Goal: Task Accomplishment & Management: Complete application form

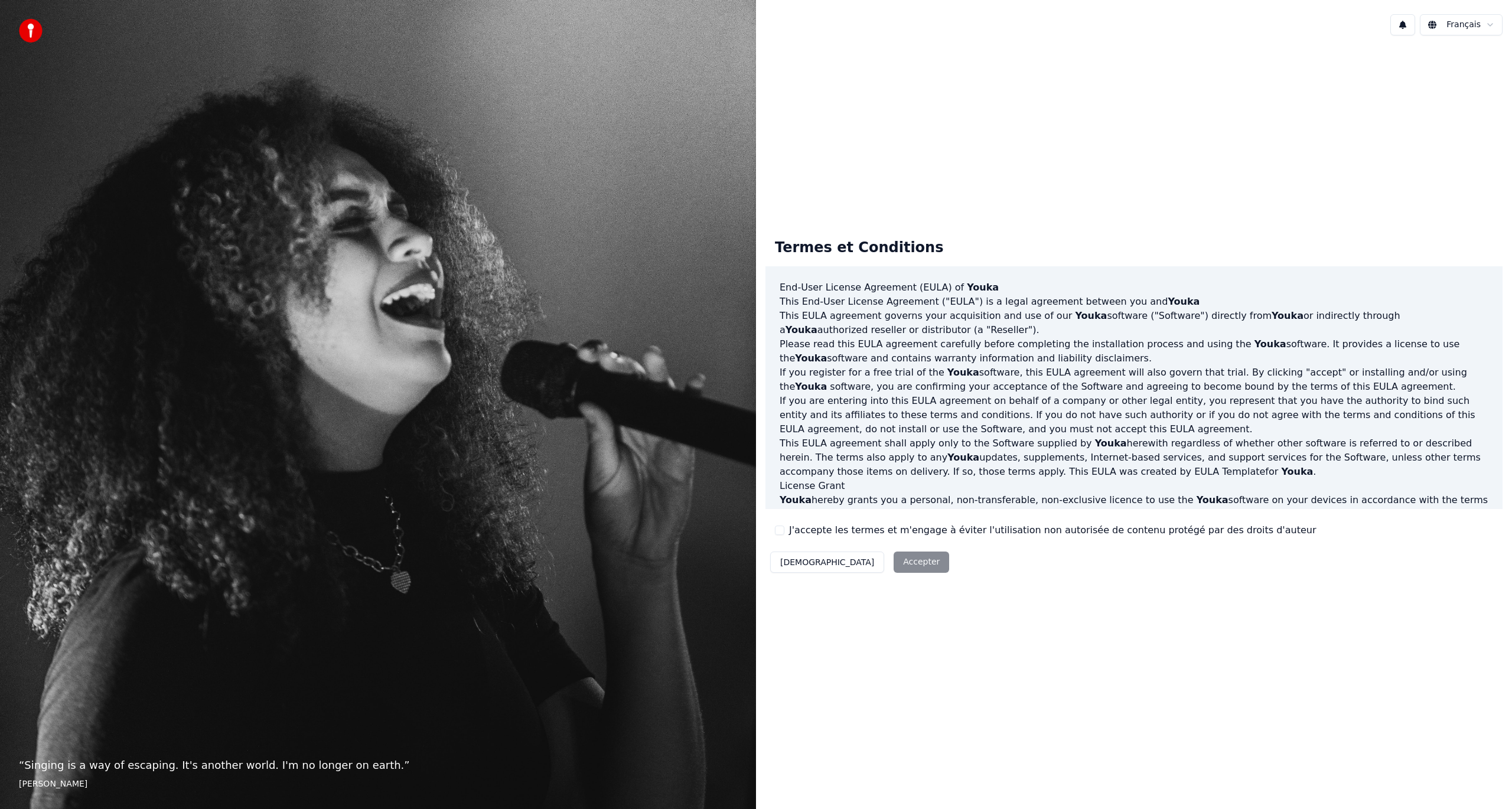
click at [847, 560] on div "Décliner Accepter" at bounding box center [859, 562] width 188 height 31
click at [1465, 24] on html "“ Music is the universal language of mankind. ” [PERSON_NAME] Français Termes e…" at bounding box center [756, 404] width 1512 height 809
drag, startPoint x: 1451, startPoint y: 89, endPoint x: 1436, endPoint y: 92, distance: 15.3
click at [852, 563] on div "Décliner Accepter" at bounding box center [859, 562] width 188 height 31
click at [780, 531] on button "J'accepte les termes et m'engage à éviter l'utilisation non autorisée de conten…" at bounding box center [779, 530] width 9 height 9
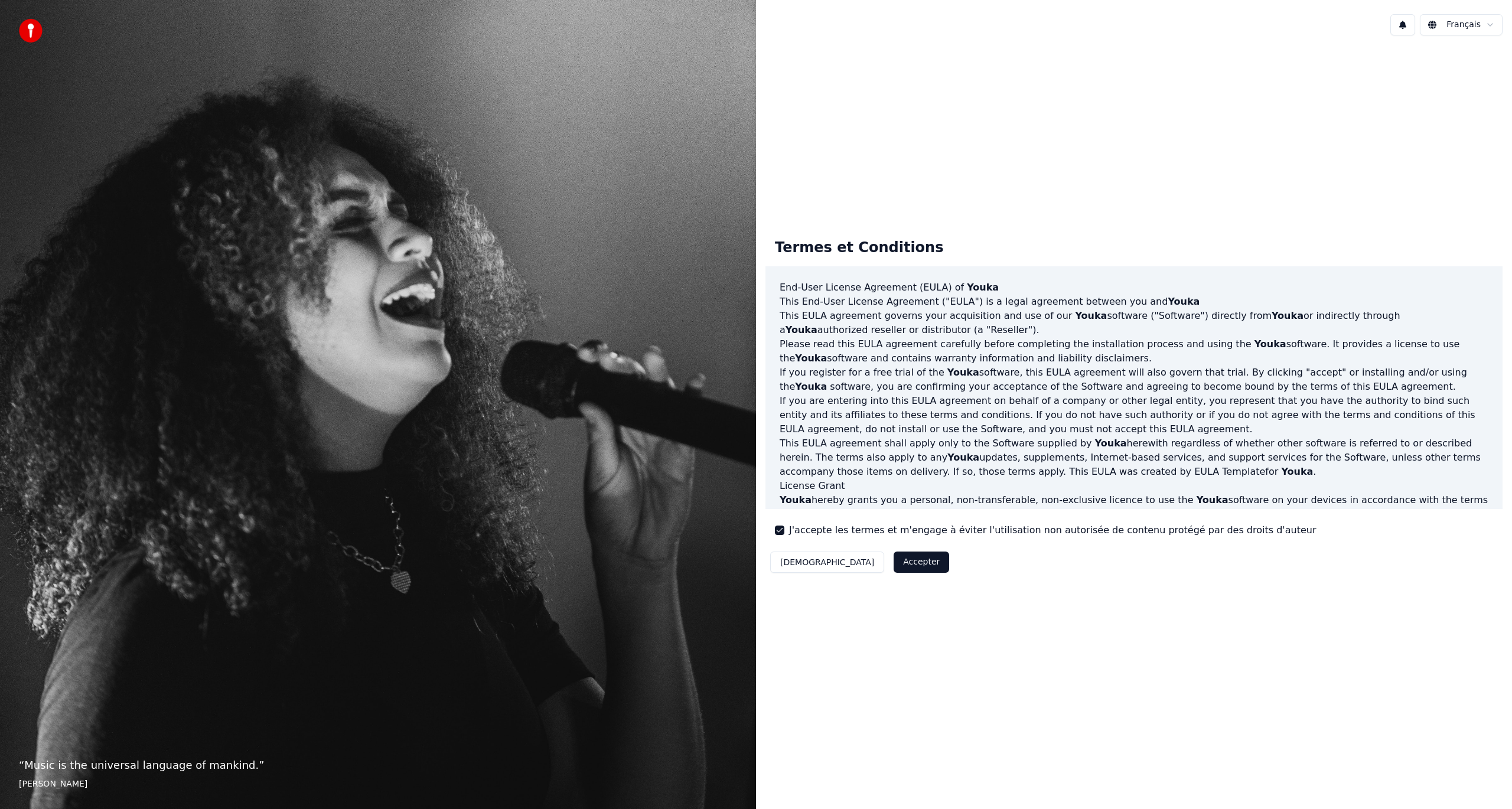
click at [894, 561] on button "Accepter" at bounding box center [921, 562] width 56 height 21
